Goal: Task Accomplishment & Management: Complete application form

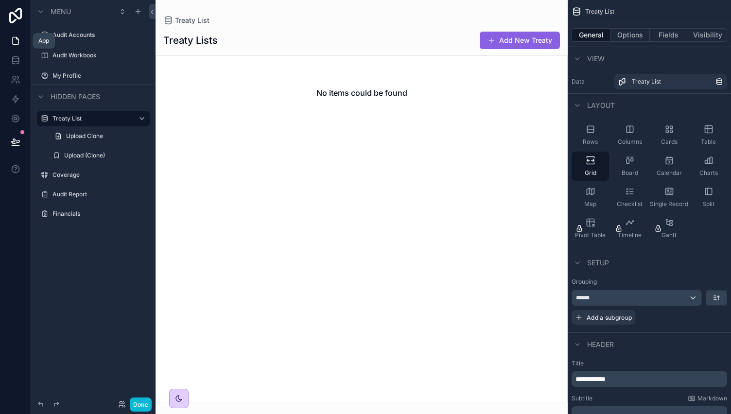
click at [16, 39] on icon at bounding box center [17, 38] width 2 height 2
click at [14, 80] on icon at bounding box center [16, 80] width 10 height 10
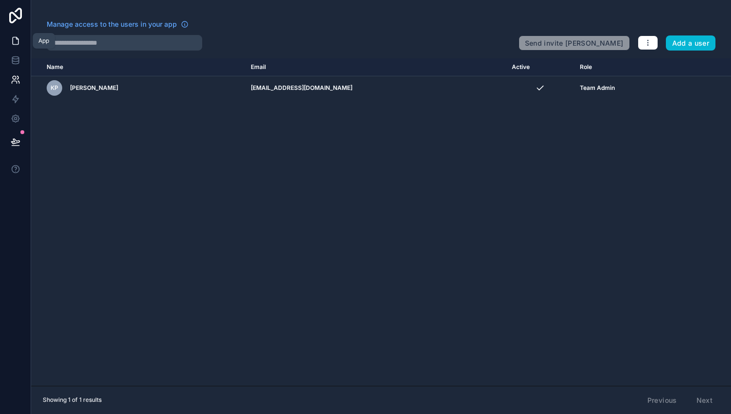
click at [21, 40] on link at bounding box center [15, 40] width 31 height 19
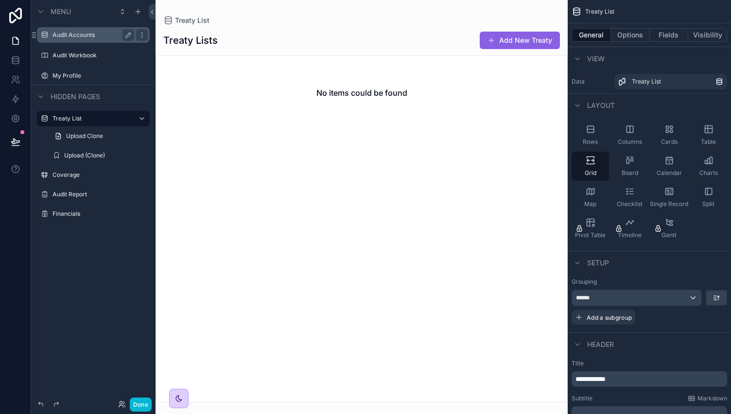
click at [75, 36] on label "Audit Accounts" at bounding box center [91, 35] width 78 height 8
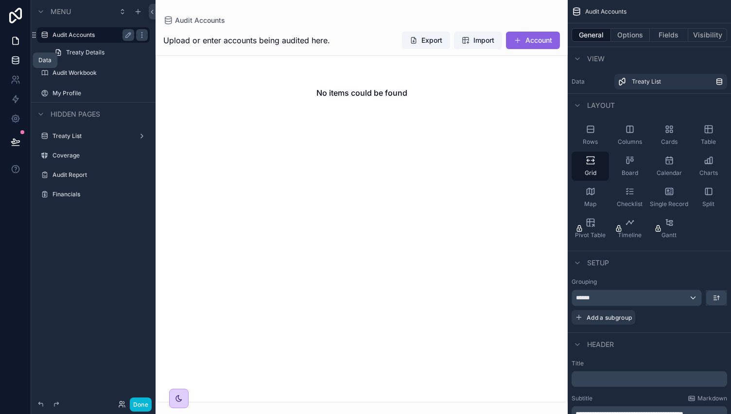
click at [12, 65] on icon at bounding box center [16, 60] width 10 height 10
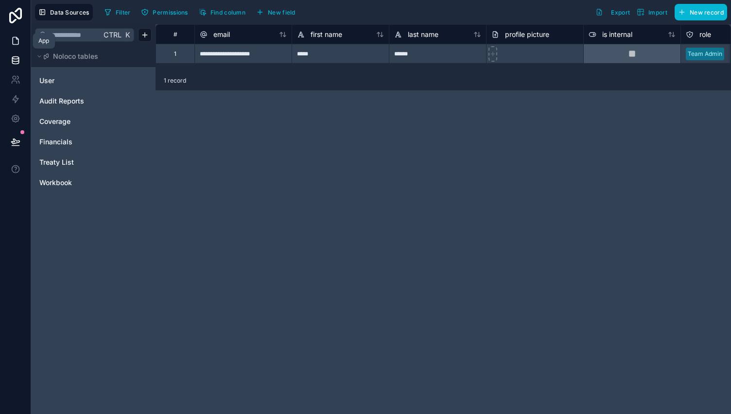
click at [17, 38] on icon at bounding box center [16, 40] width 6 height 7
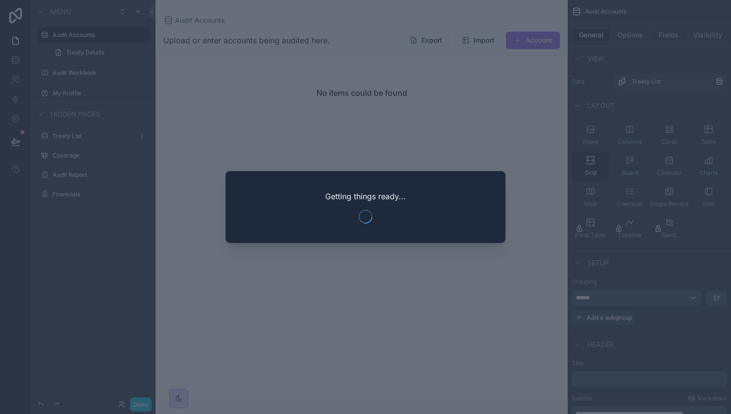
click at [349, 17] on div at bounding box center [365, 207] width 731 height 414
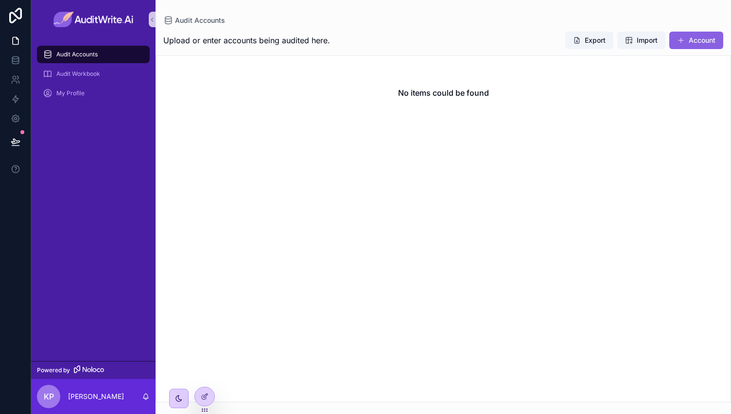
click at [90, 64] on div "Audit Accounts" at bounding box center [93, 54] width 124 height 19
click at [88, 60] on div "Audit Accounts" at bounding box center [93, 55] width 101 height 16
click at [91, 75] on span "Audit Workbook" at bounding box center [78, 74] width 44 height 8
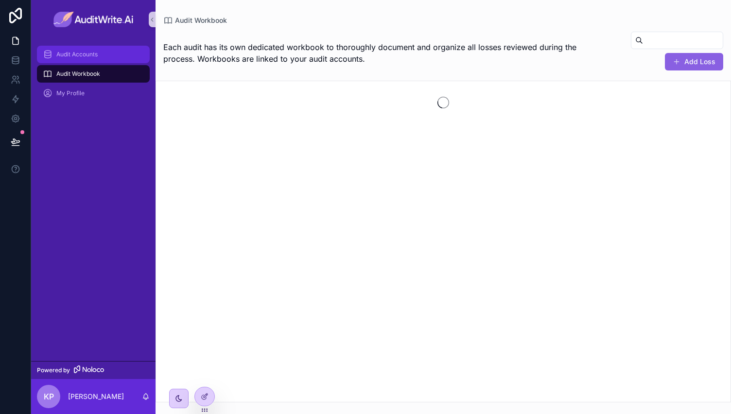
click at [91, 55] on span "Audit Accounts" at bounding box center [76, 55] width 41 height 8
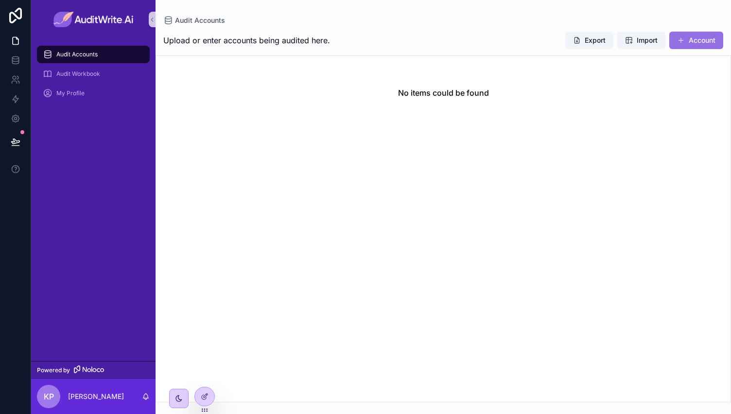
click at [692, 39] on button "Account" at bounding box center [696, 40] width 54 height 17
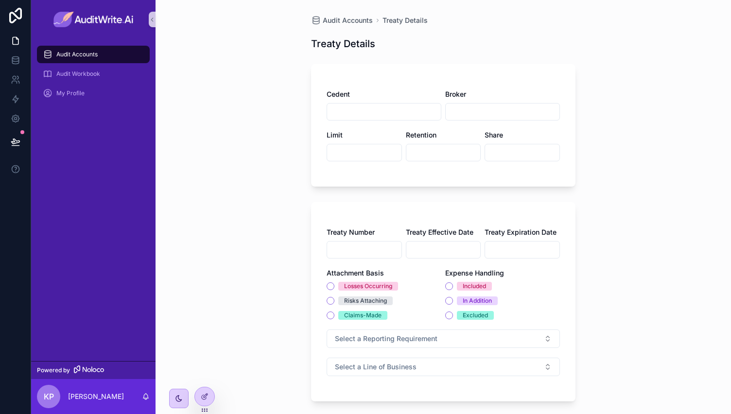
scroll to position [93, 0]
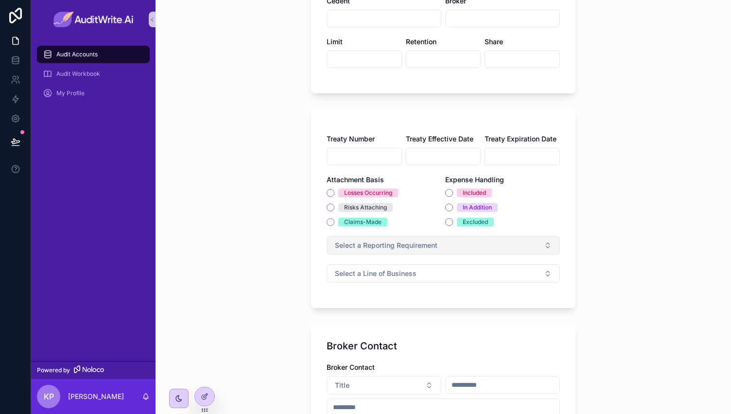
click at [448, 244] on button "Select a Reporting Requirement" at bounding box center [443, 245] width 233 height 18
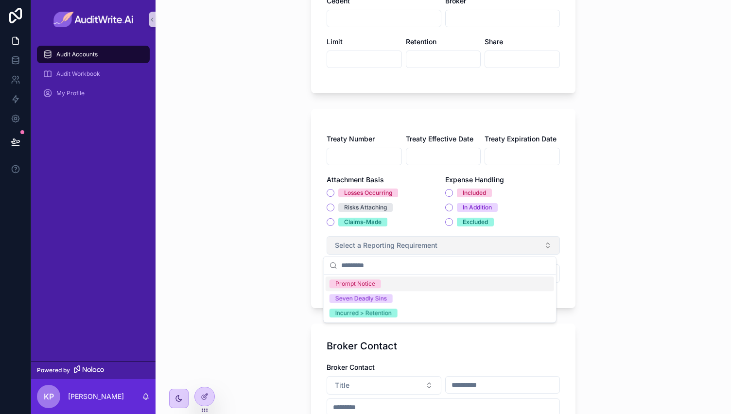
click at [448, 244] on button "Select a Reporting Requirement" at bounding box center [443, 245] width 233 height 18
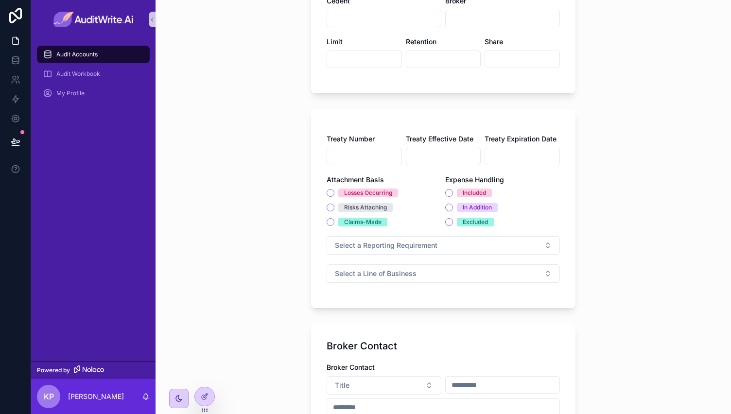
click at [412, 282] on div "Treaty Number Treaty Effective Date Treaty Expiration Date Attachment Basis Los…" at bounding box center [443, 213] width 233 height 158
click at [427, 262] on div "Treaty Number Treaty Effective Date Treaty Expiration Date Attachment Basis Los…" at bounding box center [443, 213] width 233 height 158
click at [421, 269] on button "Select a Line of Business" at bounding box center [443, 273] width 233 height 18
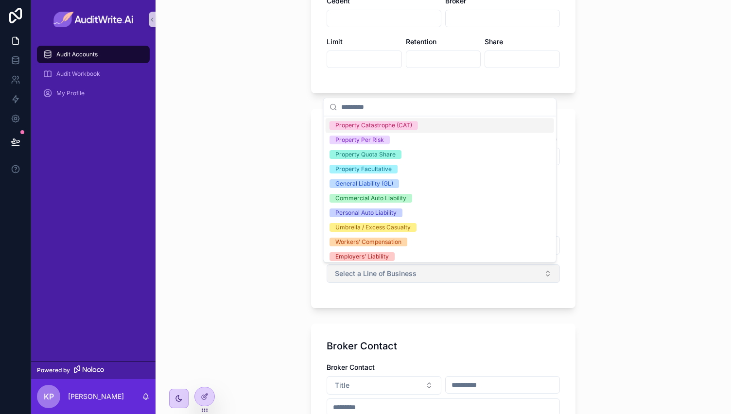
click at [421, 269] on button "Select a Line of Business" at bounding box center [443, 273] width 233 height 18
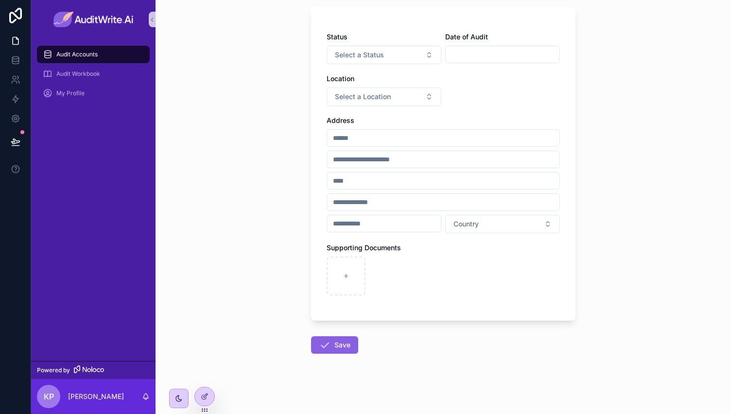
scroll to position [0, 0]
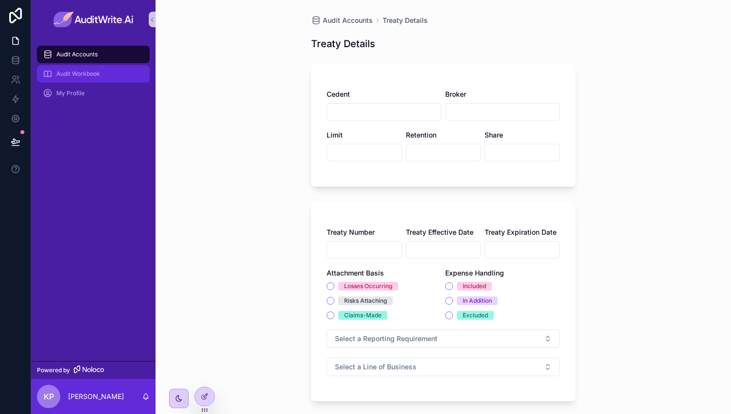
click at [85, 69] on div "Audit Workbook" at bounding box center [93, 74] width 101 height 16
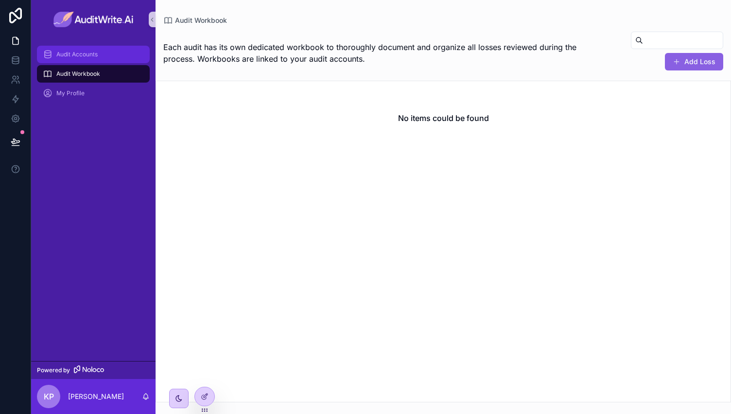
click at [88, 55] on span "Audit Accounts" at bounding box center [76, 55] width 41 height 8
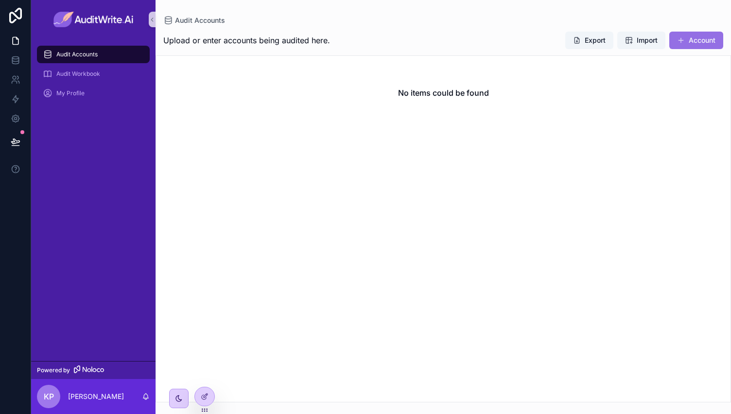
click at [690, 40] on button "Account" at bounding box center [696, 40] width 54 height 17
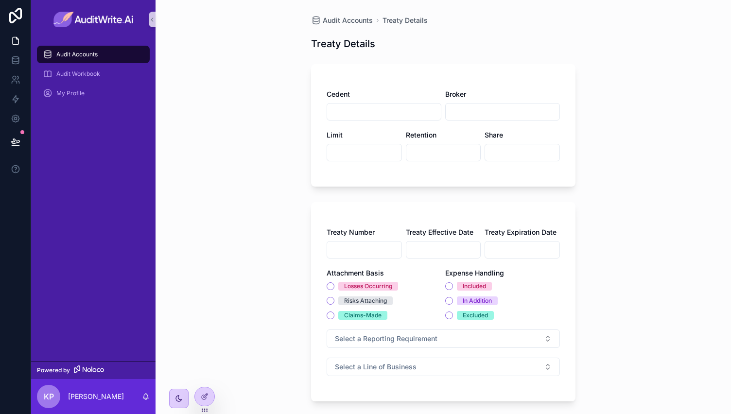
click at [102, 56] on div "Audit Accounts" at bounding box center [93, 55] width 101 height 16
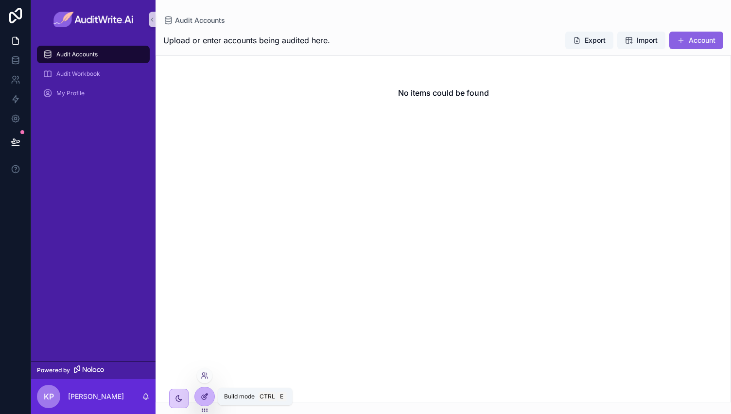
click at [204, 391] on div at bounding box center [204, 396] width 19 height 18
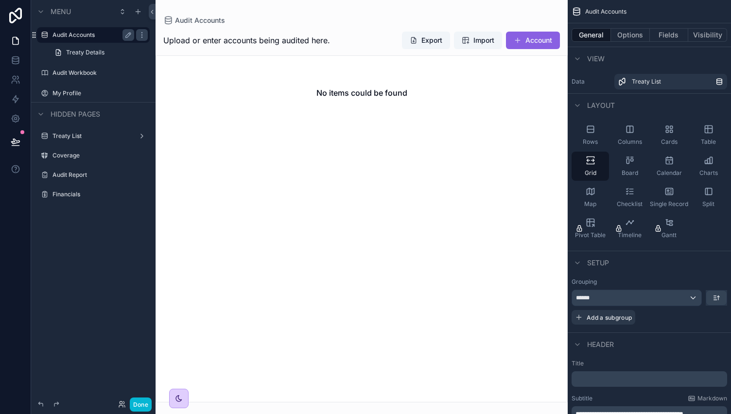
click at [33, 34] on icon "scrollable content" at bounding box center [34, 35] width 8 height 8
drag, startPoint x: 33, startPoint y: 34, endPoint x: 100, endPoint y: 71, distance: 76.4
click at [100, 71] on div "Audit Accounts Treaty Details Audit Workbook My Profile" at bounding box center [93, 62] width 124 height 79
click at [87, 36] on label "Audit Accounts" at bounding box center [91, 35] width 78 height 8
click at [90, 71] on label "Audit Workbook" at bounding box center [91, 73] width 78 height 8
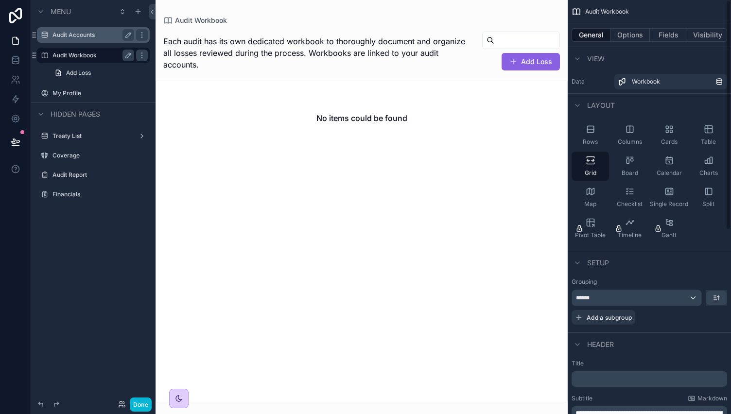
click at [452, 129] on div "scrollable content" at bounding box center [362, 207] width 412 height 414
click at [654, 137] on div "Cards" at bounding box center [668, 135] width 37 height 29
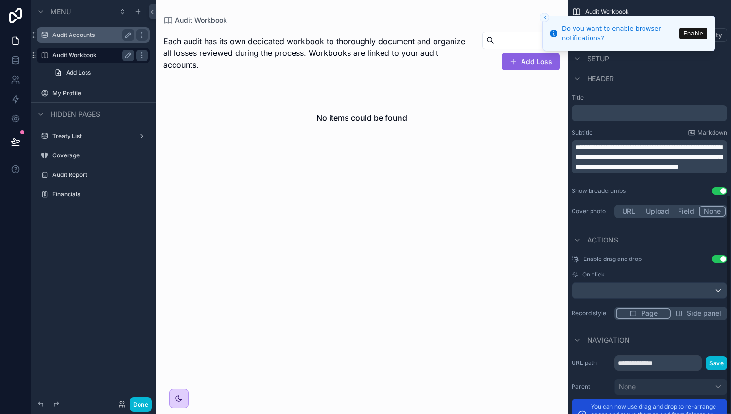
scroll to position [367, 0]
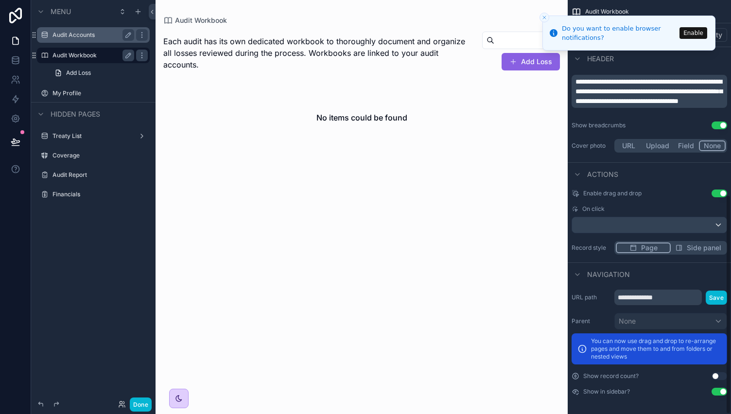
click at [547, 17] on button "Close toast" at bounding box center [545, 18] width 10 height 10
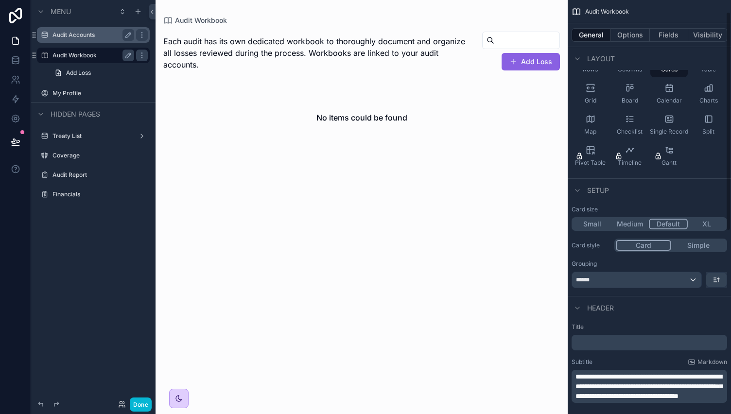
scroll to position [0, 0]
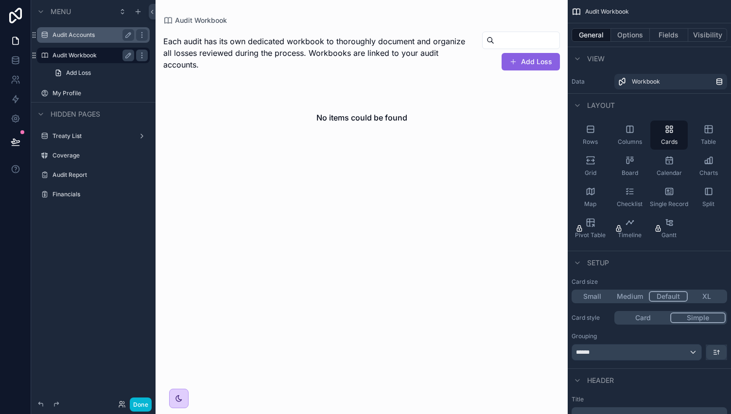
click at [696, 317] on button "Simple" at bounding box center [697, 318] width 55 height 11
click at [642, 320] on button "Card" at bounding box center [643, 318] width 54 height 11
click at [636, 40] on button "Options" at bounding box center [630, 35] width 39 height 14
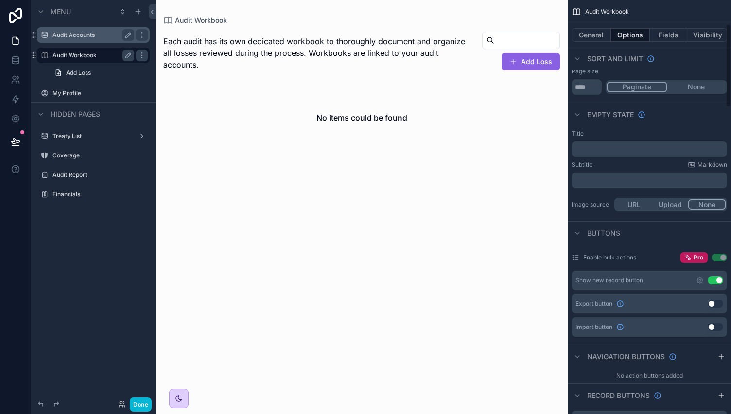
scroll to position [118, 0]
click at [715, 325] on button "Use setting" at bounding box center [716, 327] width 16 height 8
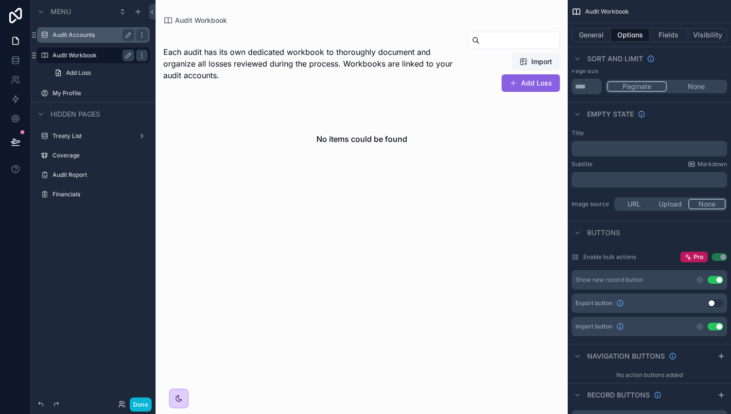
drag, startPoint x: 532, startPoint y: 61, endPoint x: 528, endPoint y: 65, distance: 5.5
click at [528, 65] on span "Import" at bounding box center [536, 62] width 33 height 10
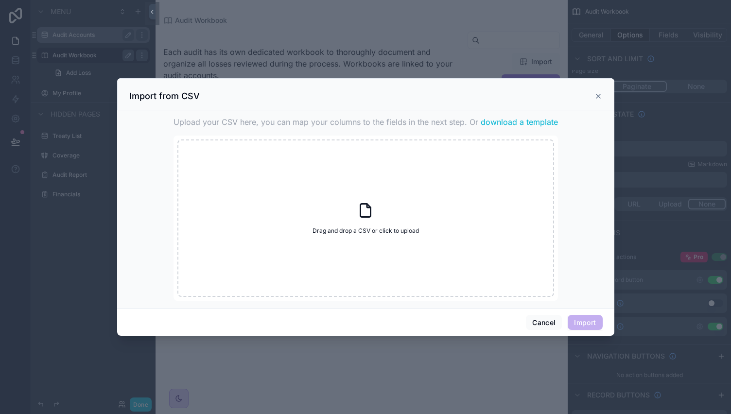
click at [513, 119] on span "download a template" at bounding box center [519, 122] width 77 height 12
click at [597, 98] on icon "scrollable content" at bounding box center [598, 96] width 8 height 8
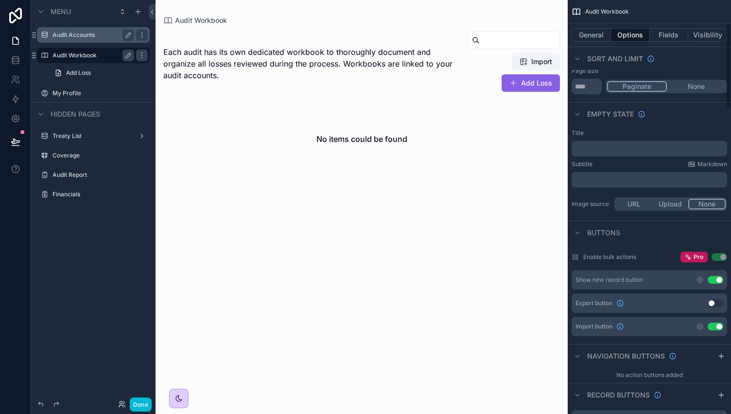
click at [665, 42] on div "General Options Fields Visibility" at bounding box center [649, 34] width 163 height 23
click at [665, 36] on button "Fields" at bounding box center [669, 35] width 39 height 14
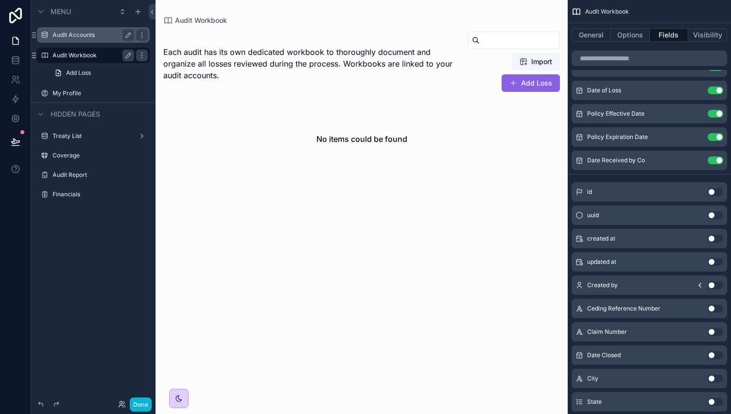
scroll to position [0, 0]
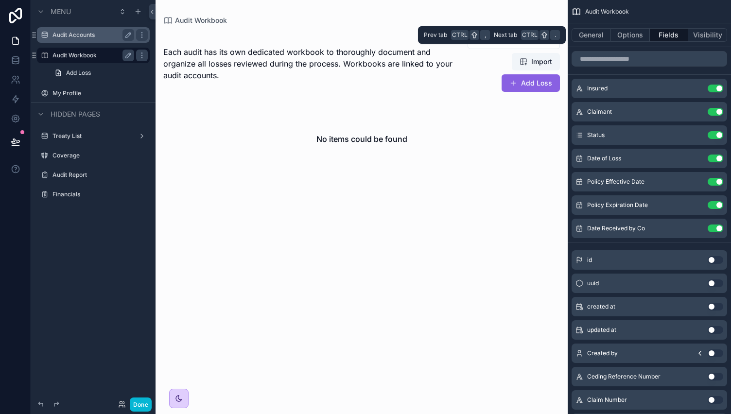
click at [669, 40] on button "Fields" at bounding box center [669, 35] width 39 height 14
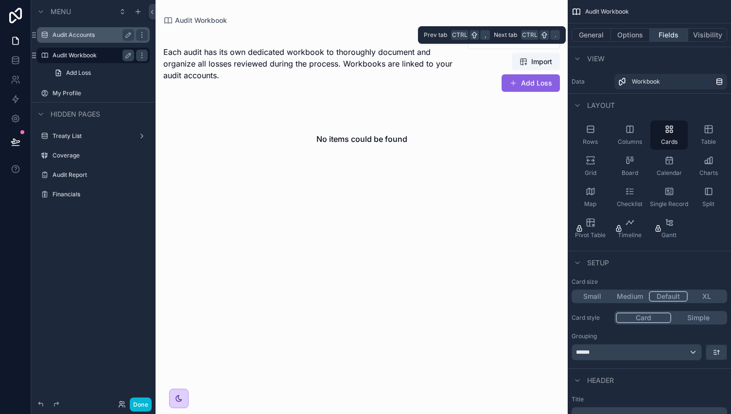
click at [666, 37] on button "Fields" at bounding box center [669, 35] width 39 height 14
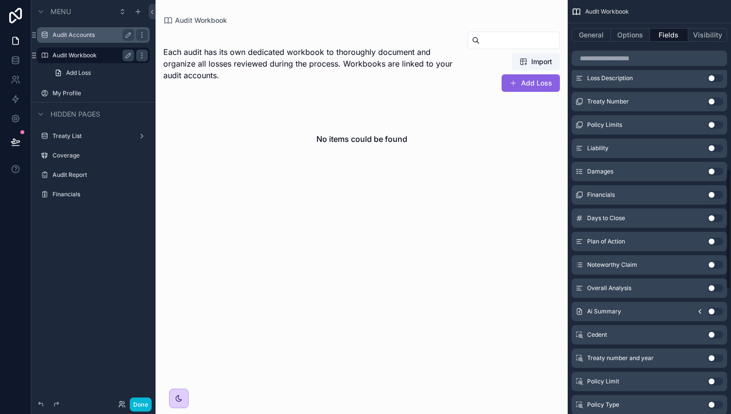
scroll to position [588, 0]
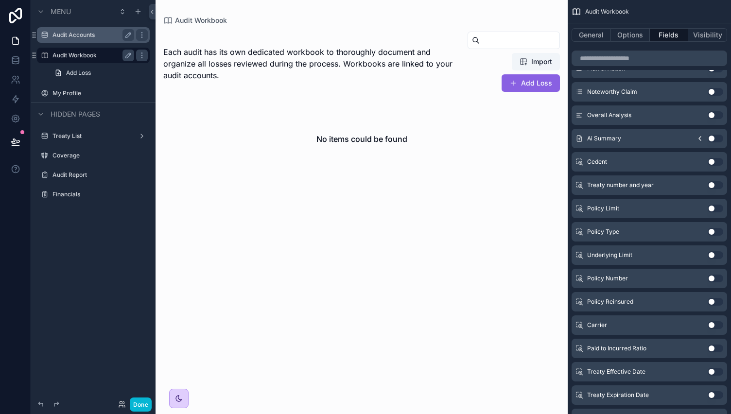
click at [83, 36] on label "Audit Accounts" at bounding box center [91, 35] width 78 height 8
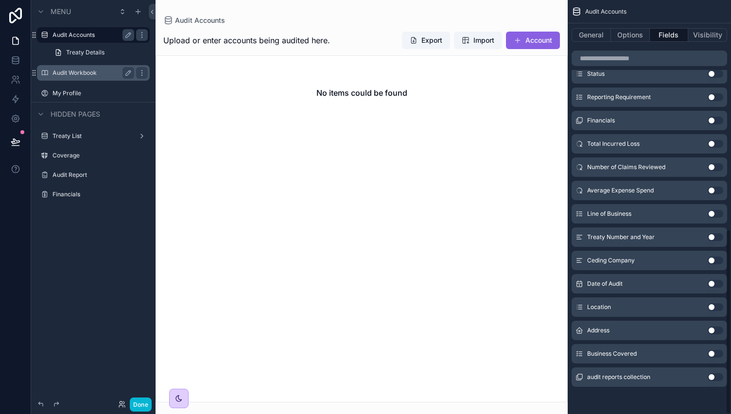
scroll to position [512, 0]
